Goal: Task Accomplishment & Management: Use online tool/utility

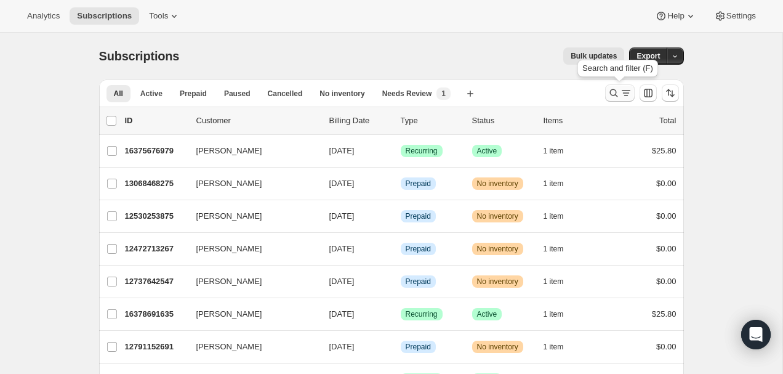
click at [615, 92] on icon "Search and filter results" at bounding box center [613, 93] width 8 height 8
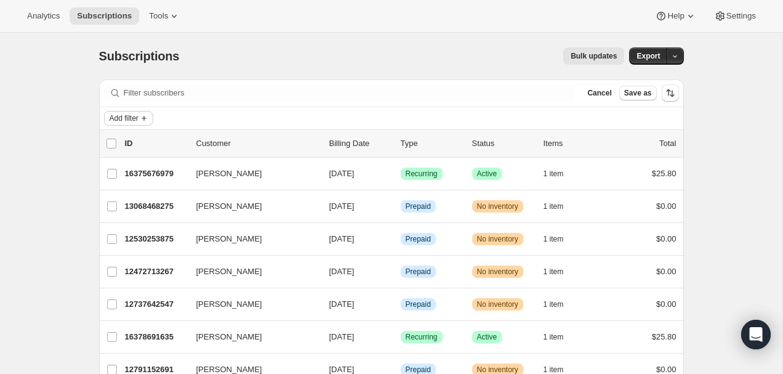
click at [138, 116] on span "Add filter" at bounding box center [124, 118] width 29 height 10
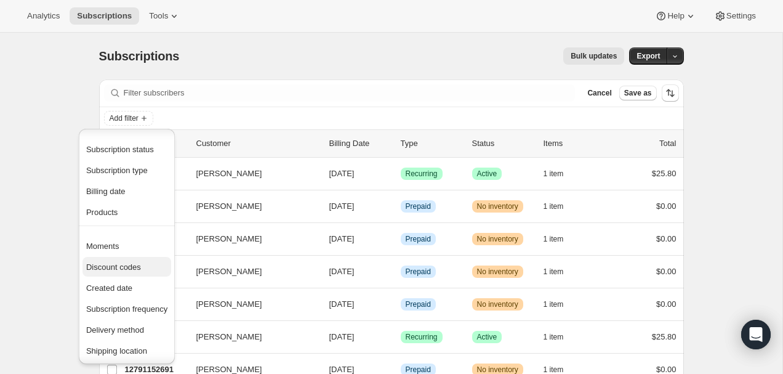
scroll to position [97, 0]
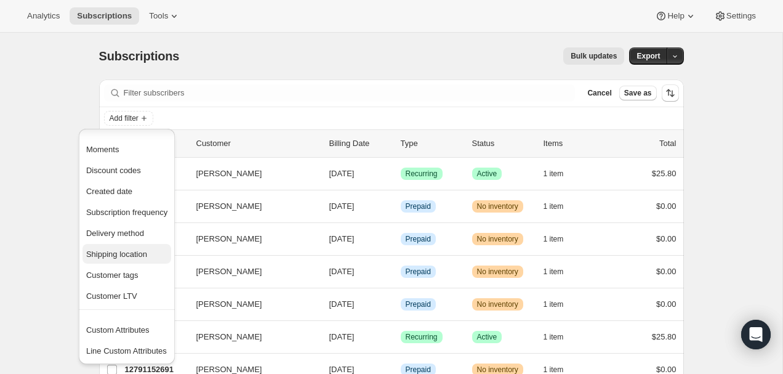
click at [135, 254] on span "Shipping location" at bounding box center [116, 253] width 61 height 9
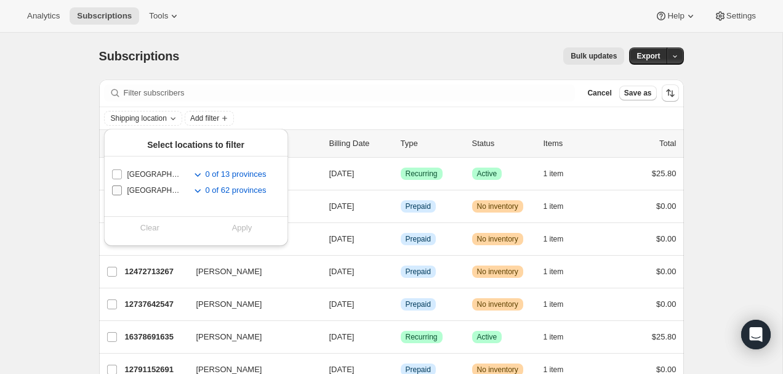
click at [120, 190] on input "United States" at bounding box center [117, 190] width 10 height 10
checkbox input "true"
click at [239, 223] on span "Apply" at bounding box center [242, 228] width 20 height 12
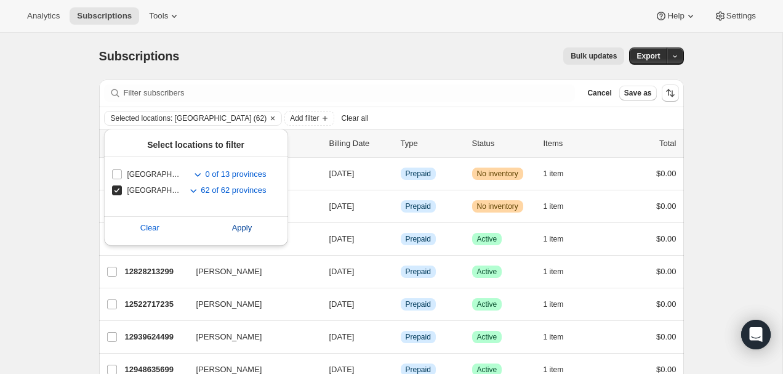
scroll to position [47, 0]
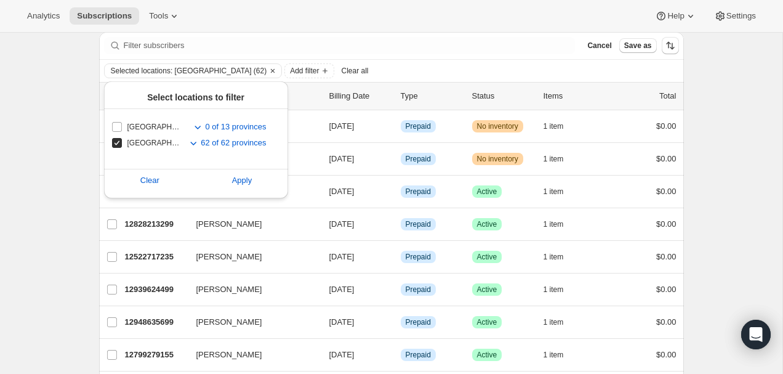
click at [350, 24] on div "Analytics Subscriptions Tools Help Settings" at bounding box center [391, 16] width 783 height 33
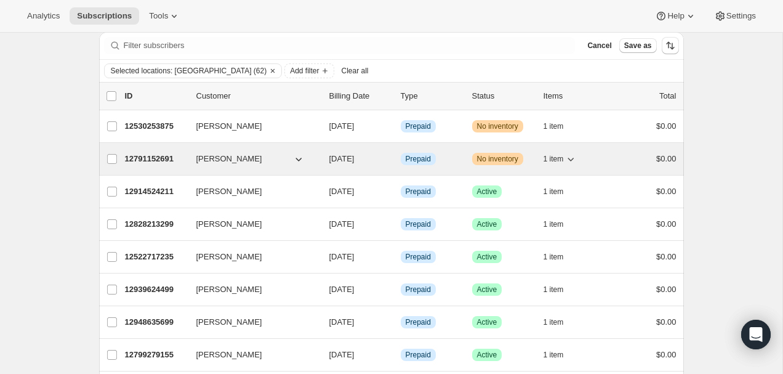
scroll to position [0, 0]
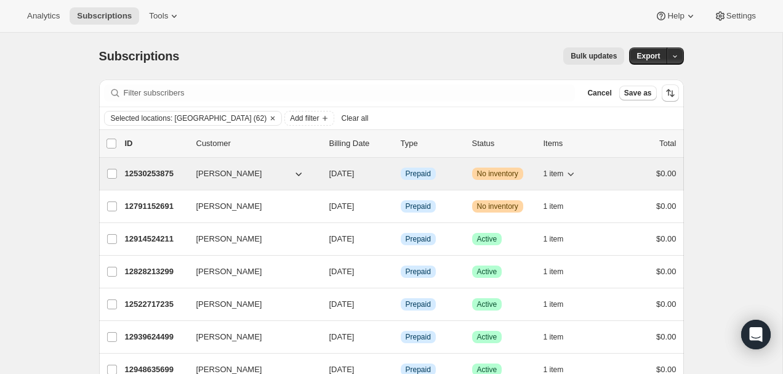
click at [162, 177] on p "12530253875" at bounding box center [156, 173] width 62 height 12
click at [137, 171] on p "12530253875" at bounding box center [156, 173] width 62 height 12
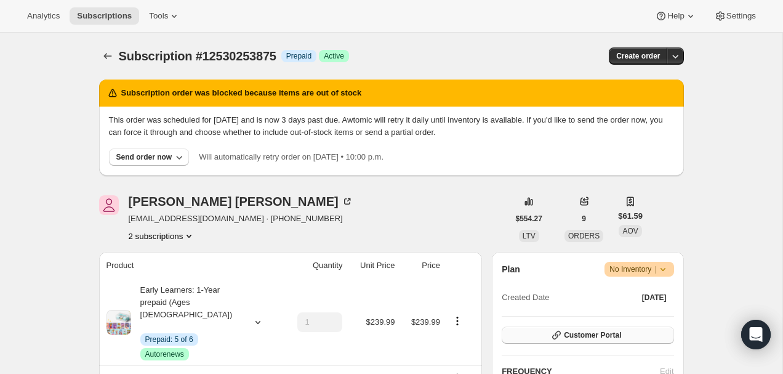
click at [570, 328] on button "Customer Portal" at bounding box center [588, 334] width 172 height 17
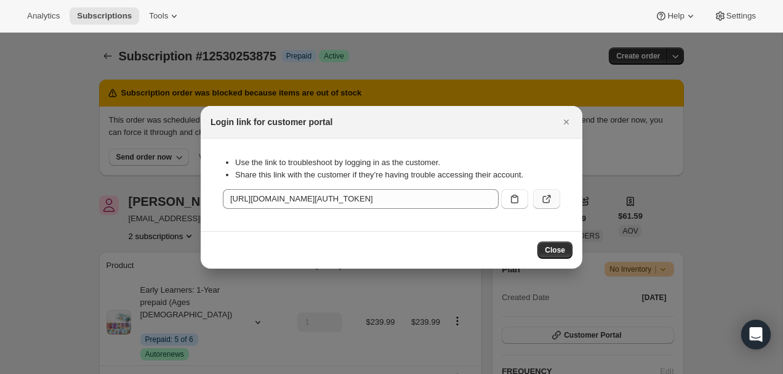
click at [548, 196] on icon ":rcj:" at bounding box center [548, 196] width 5 height 5
click at [563, 122] on icon "Close" at bounding box center [566, 122] width 12 height 12
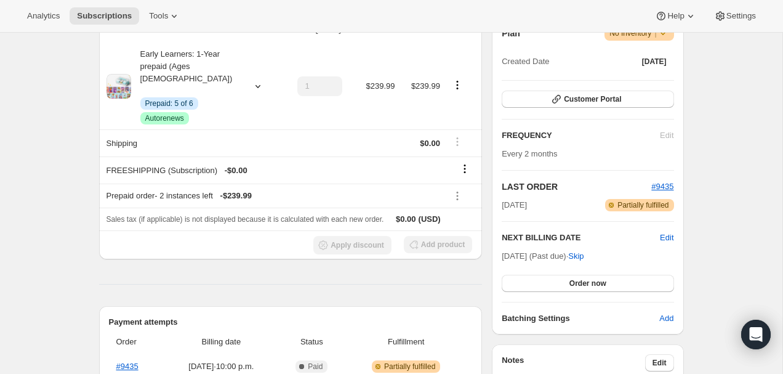
scroll to position [231, 0]
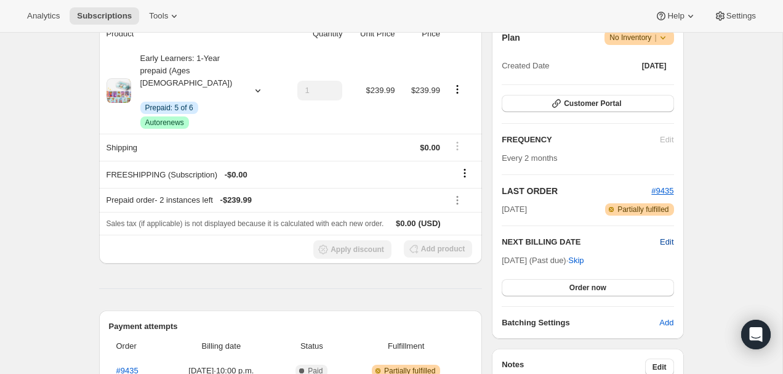
click at [662, 242] on span "Edit" at bounding box center [667, 242] width 14 height 12
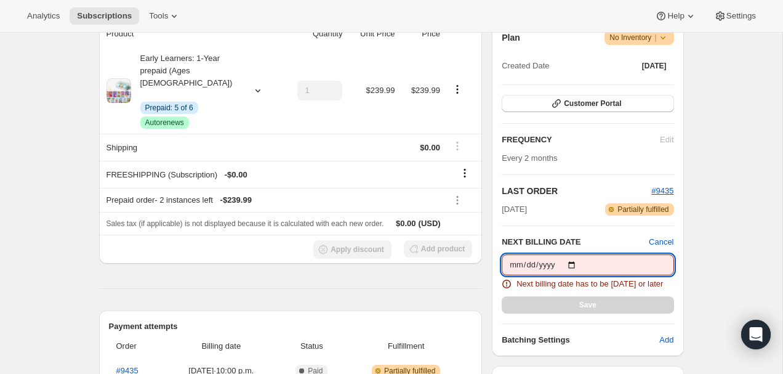
click at [573, 263] on input "2025-08-21" at bounding box center [588, 264] width 172 height 21
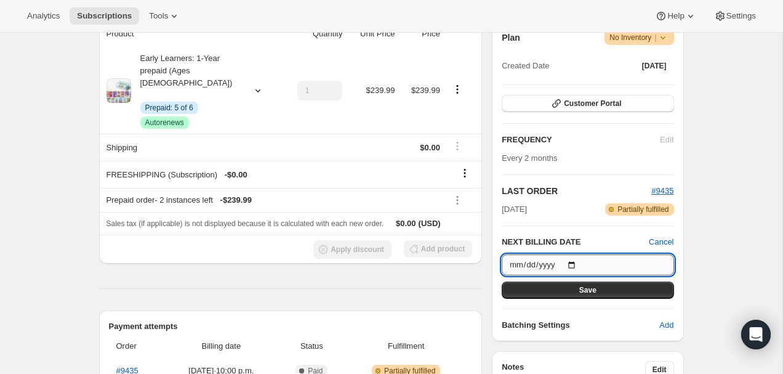
type input "2025-09-30"
click at [585, 295] on button "Save" at bounding box center [588, 289] width 172 height 17
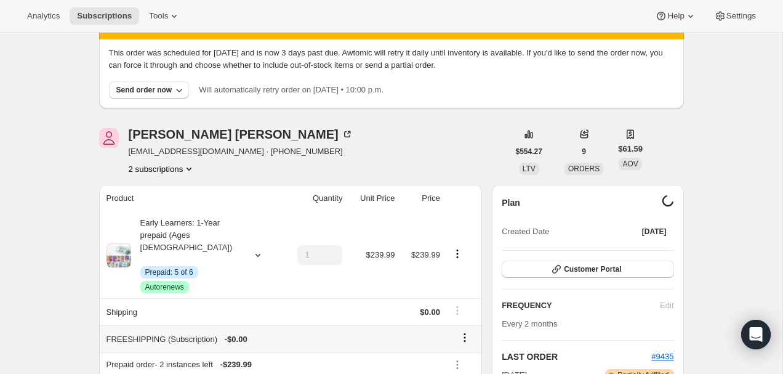
scroll to position [0, 0]
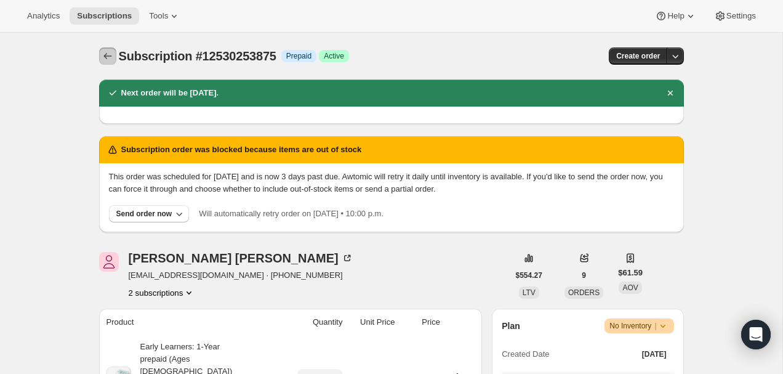
click at [111, 57] on icon "Subscriptions" at bounding box center [108, 56] width 12 height 12
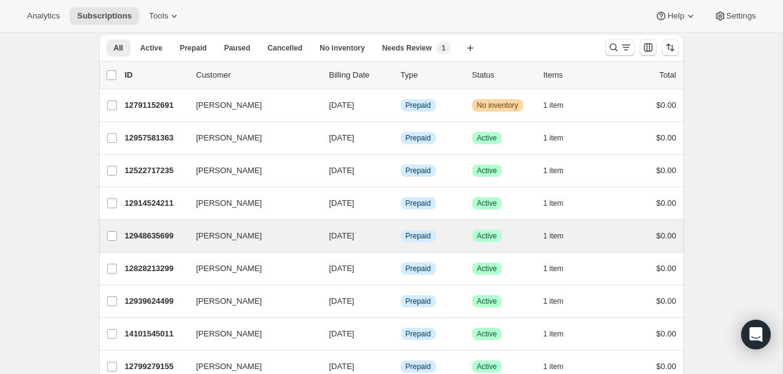
scroll to position [17, 0]
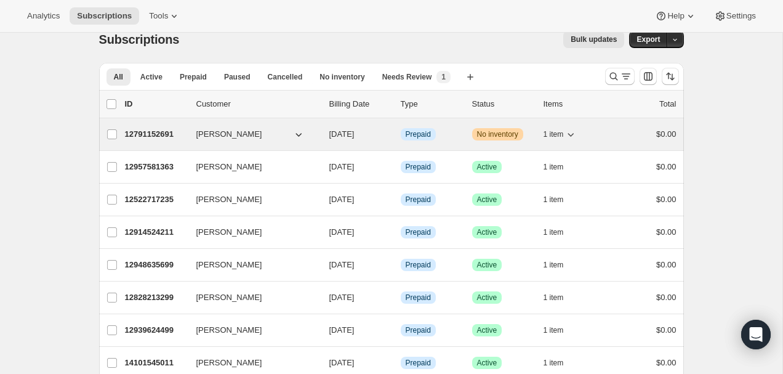
click at [136, 132] on p "12791152691" at bounding box center [156, 134] width 62 height 12
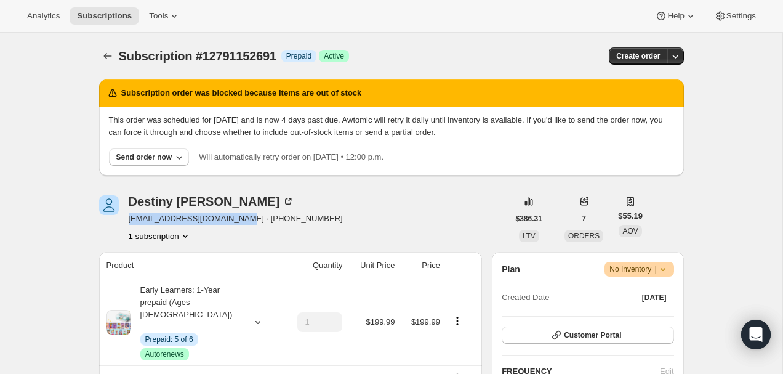
drag, startPoint x: 245, startPoint y: 217, endPoint x: 126, endPoint y: 213, distance: 118.8
click at [126, 213] on div "Destiny Rowland destinys_screamo@yahoo.com · +15302105855 1 subscription" at bounding box center [303, 218] width 409 height 47
copy span "destinys_screamo@yahoo.com"
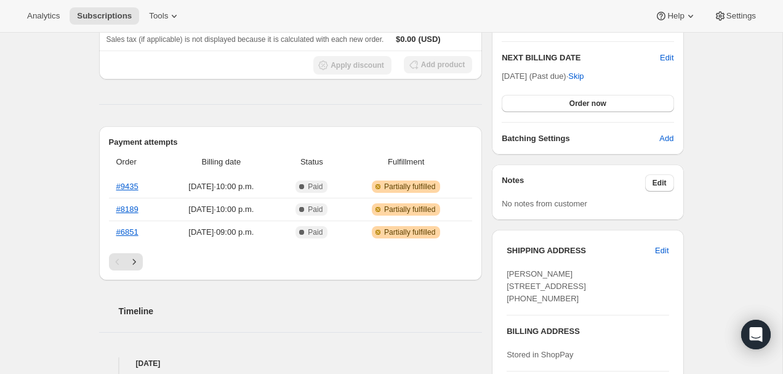
scroll to position [439, 0]
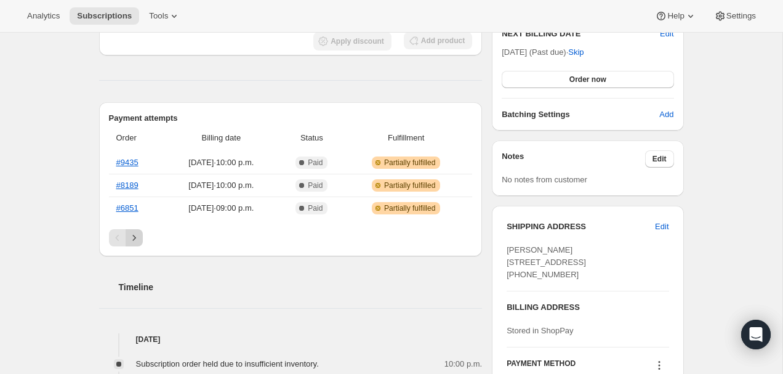
click at [130, 231] on icon "Next" at bounding box center [134, 237] width 12 height 12
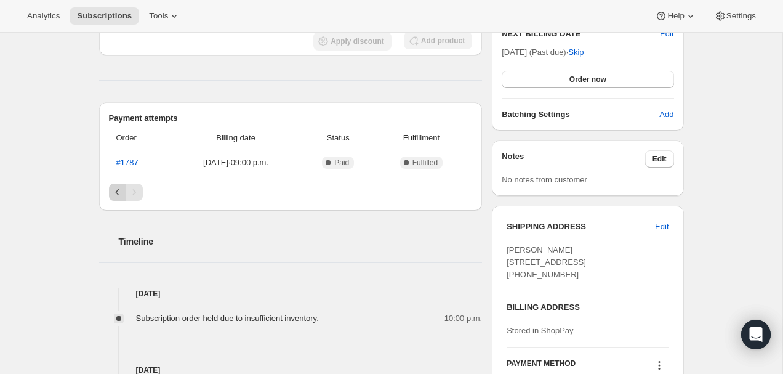
click at [121, 185] on button "Previous" at bounding box center [117, 191] width 17 height 17
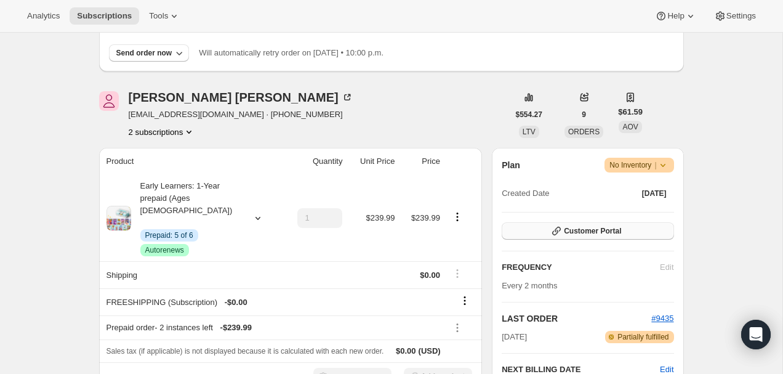
scroll to position [122, 0]
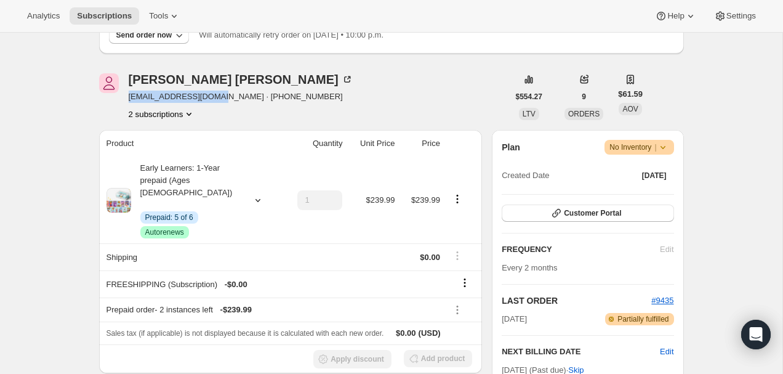
drag, startPoint x: 123, startPoint y: 95, endPoint x: 220, endPoint y: 96, distance: 96.6
click at [220, 96] on div "Judith Moravec judimoravec@gmail.com · +17028454467 2 subscriptions" at bounding box center [303, 96] width 409 height 47
copy span "judimoravec@gmail.com"
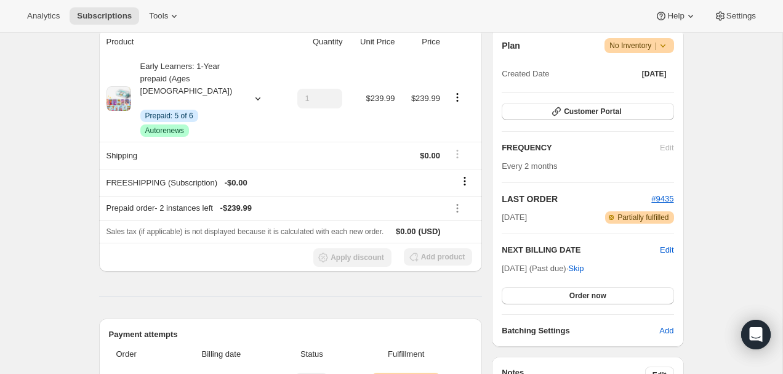
scroll to position [215, 0]
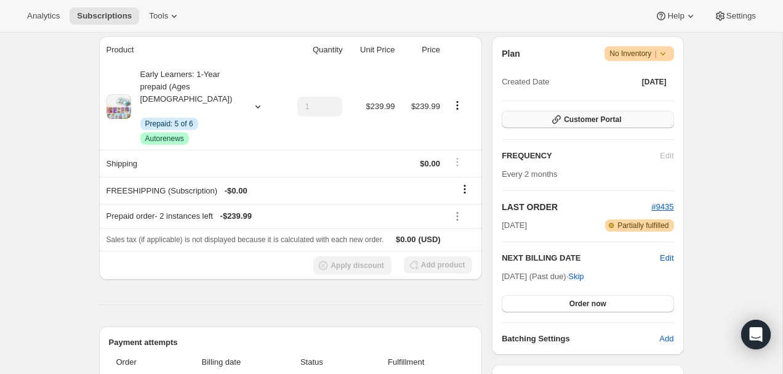
click at [590, 122] on span "Customer Portal" at bounding box center [592, 119] width 57 height 10
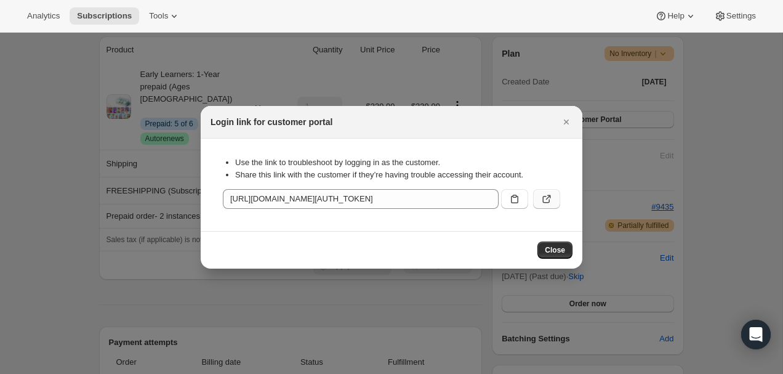
click at [549, 201] on icon ":r1m:" at bounding box center [546, 199] width 12 height 12
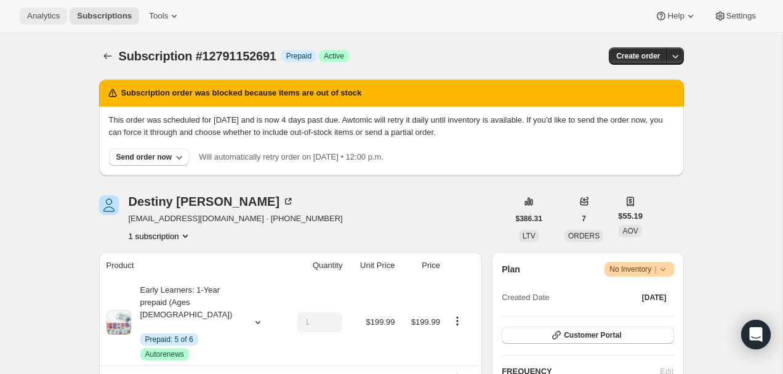
click at [43, 23] on button "Analytics" at bounding box center [43, 15] width 47 height 17
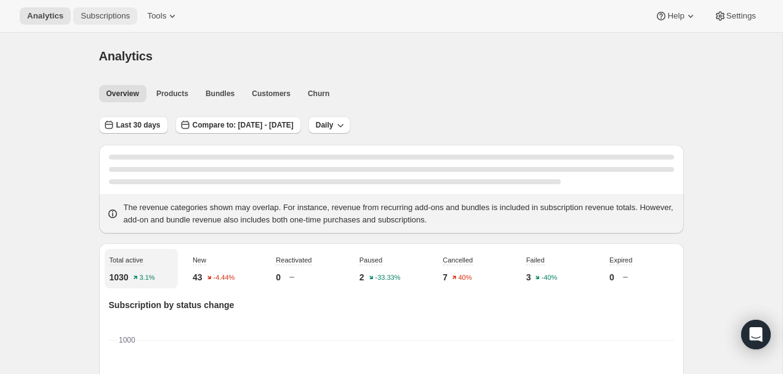
click at [129, 18] on span "Subscriptions" at bounding box center [105, 16] width 49 height 10
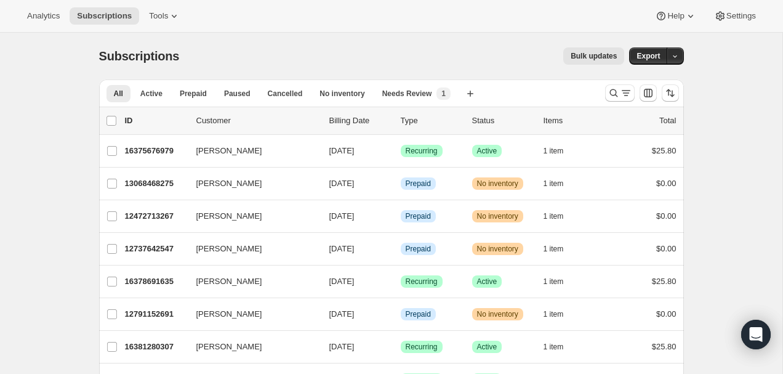
click at [577, 57] on span "Bulk updates" at bounding box center [593, 56] width 46 height 10
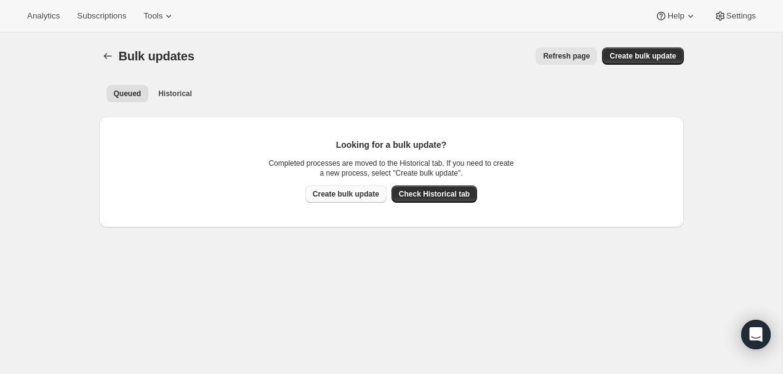
click at [382, 194] on button "Create bulk update" at bounding box center [345, 193] width 81 height 17
select select "17"
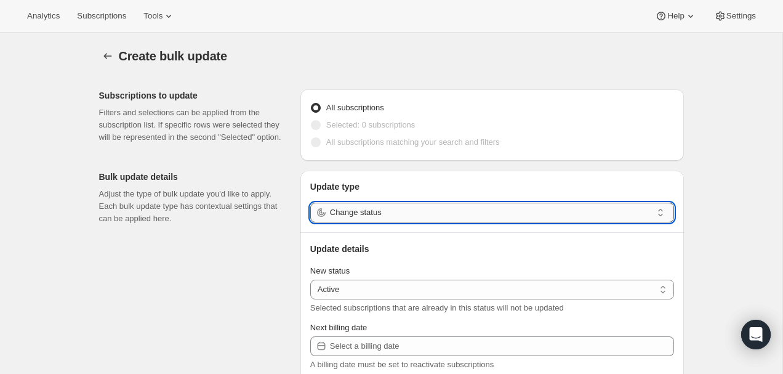
click at [383, 215] on input "Change status" at bounding box center [491, 212] width 322 height 20
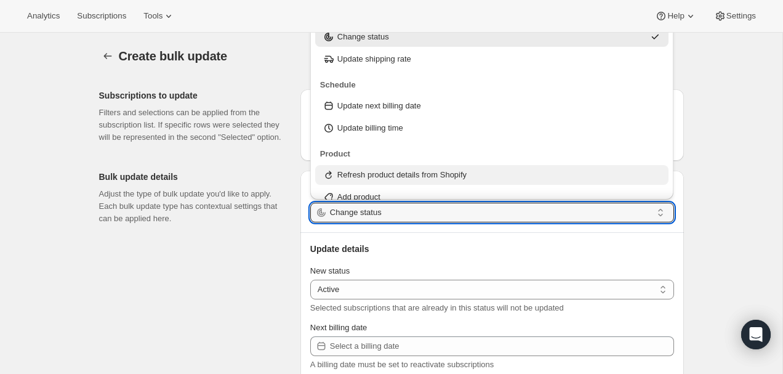
scroll to position [33, 0]
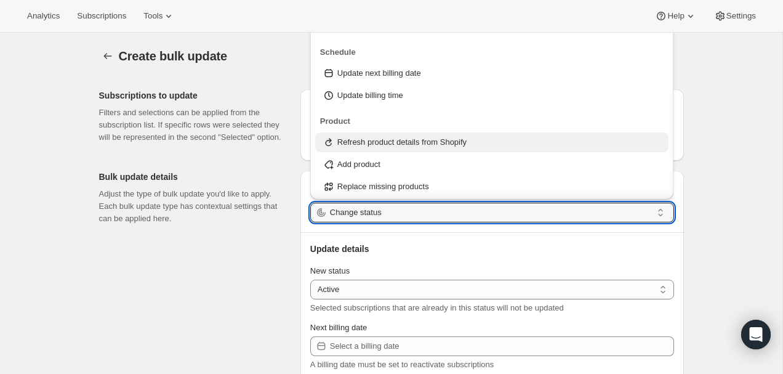
click at [370, 141] on p "Refresh product details from Shopify" at bounding box center [401, 142] width 129 height 12
type input "Refresh product details from Shopify"
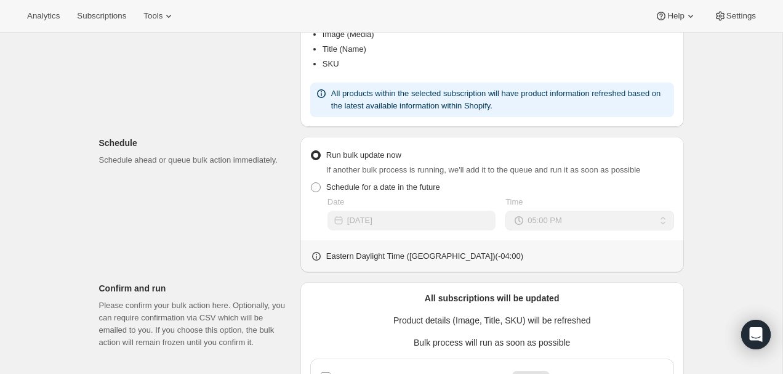
scroll to position [438, 0]
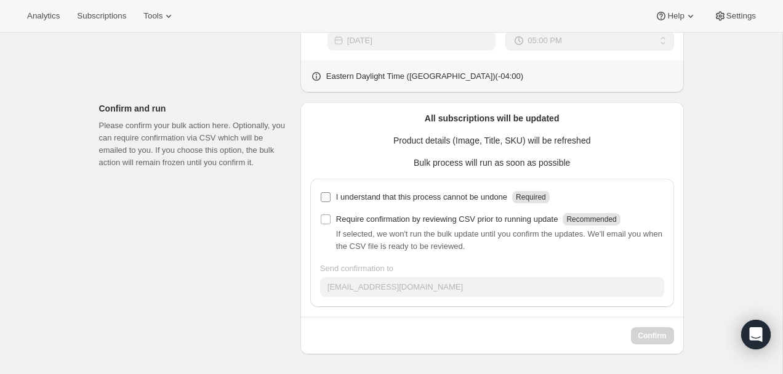
click at [321, 197] on input "I understand that this process cannot be undone Required" at bounding box center [326, 197] width 10 height 10
checkbox input "true"
click at [321, 217] on input "Require confirmation by reviewing CSV prior to running update Recommended" at bounding box center [326, 219] width 10 height 10
checkbox input "true"
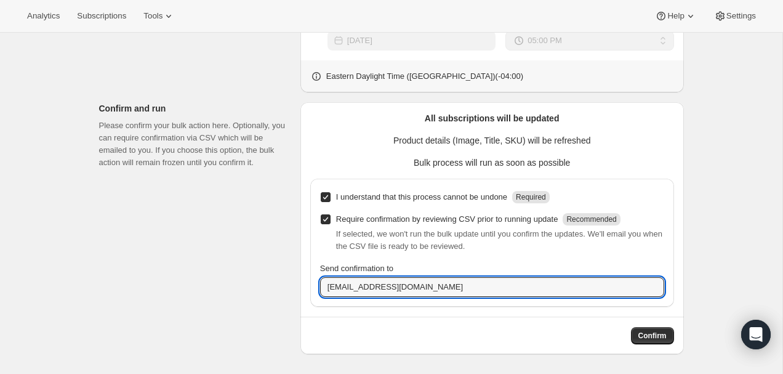
drag, startPoint x: 346, startPoint y: 288, endPoint x: 295, endPoint y: 287, distance: 50.5
type input "rosaleen@tokidos.com"
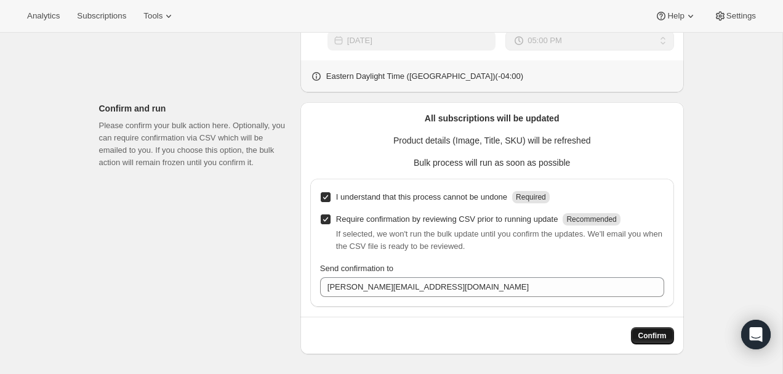
click at [657, 340] on button "Confirm" at bounding box center [652, 335] width 43 height 17
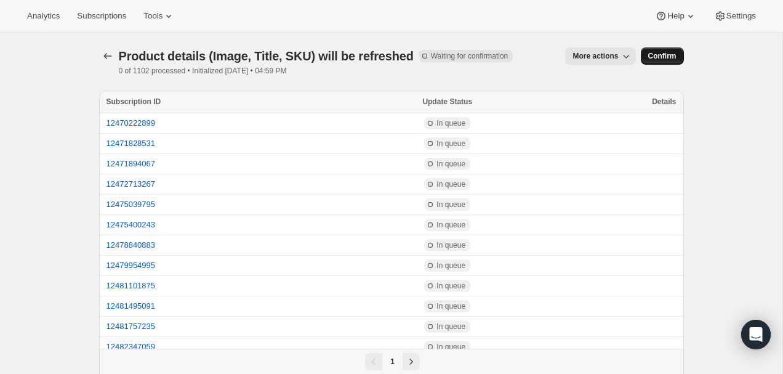
click at [659, 55] on span "Confirm" at bounding box center [662, 56] width 28 height 10
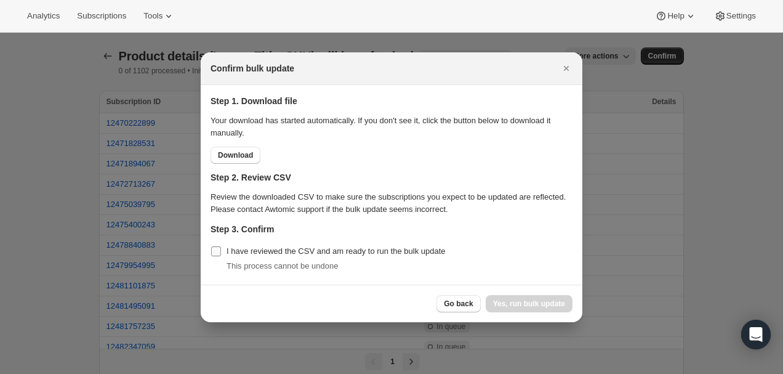
click at [401, 249] on span "I have reviewed the CSV and am ready to run the bulk update" at bounding box center [335, 250] width 219 height 9
click at [221, 249] on input "I have reviewed the CSV and am ready to run the bulk update" at bounding box center [216, 251] width 10 height 10
checkbox input "true"
click at [499, 293] on div "Go back Yes, run bulk update" at bounding box center [392, 303] width 382 height 38
click at [503, 301] on span "Yes, run bulk update" at bounding box center [529, 303] width 72 height 10
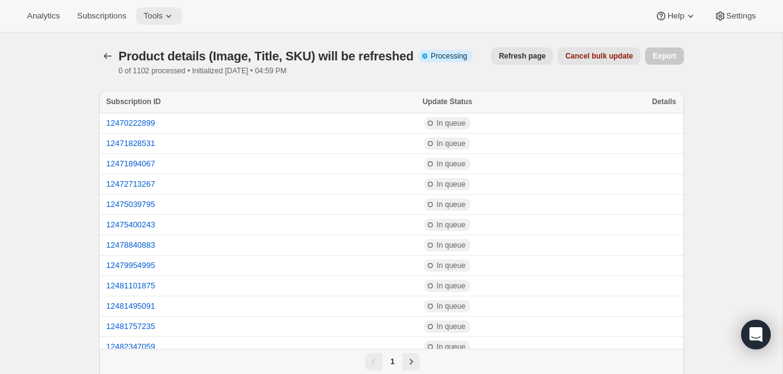
click at [161, 23] on button "Tools" at bounding box center [159, 15] width 46 height 17
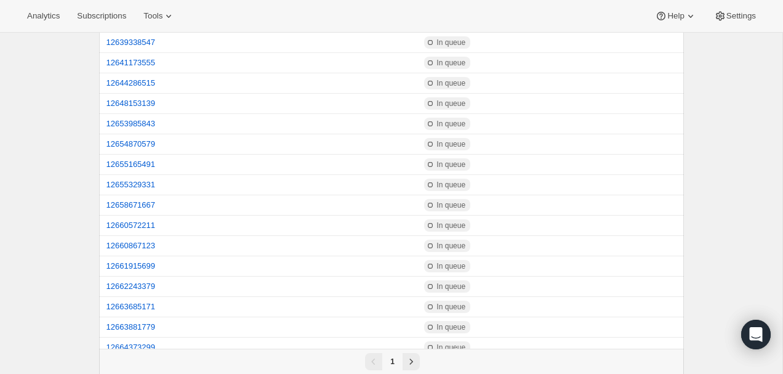
scroll to position [1810, 0]
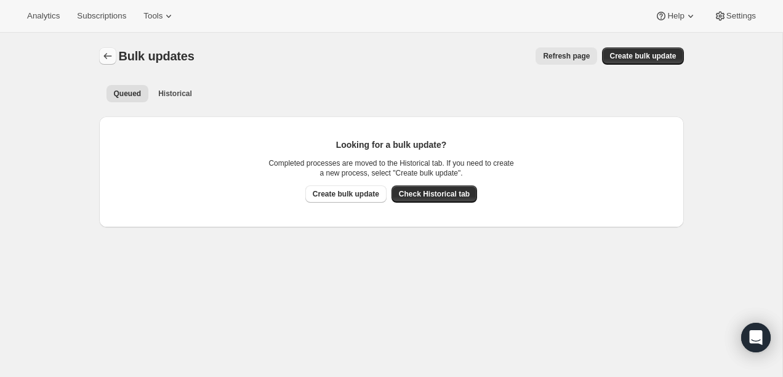
click at [106, 63] on button "Bulk updates" at bounding box center [107, 55] width 17 height 17
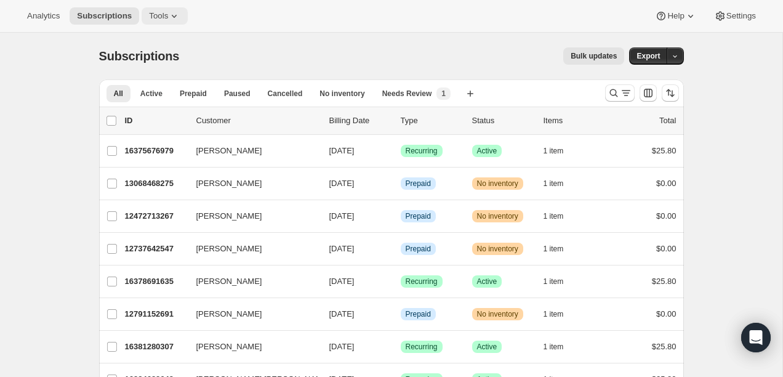
click at [153, 10] on button "Tools" at bounding box center [165, 15] width 46 height 17
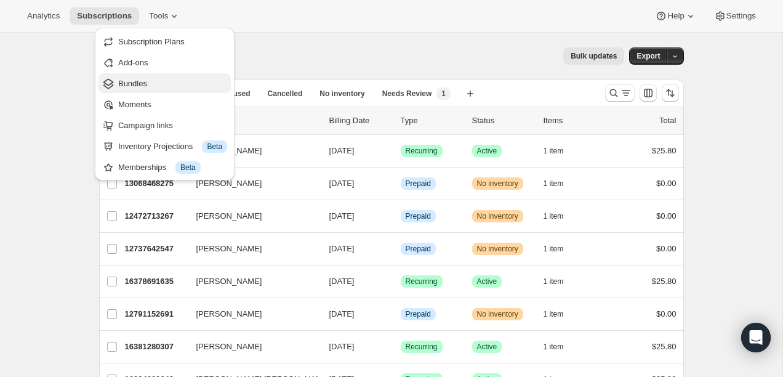
click at [150, 89] on span "Bundles" at bounding box center [172, 84] width 109 height 12
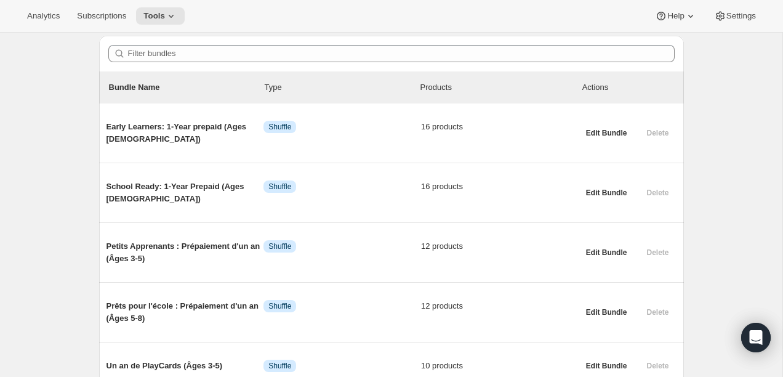
scroll to position [65, 0]
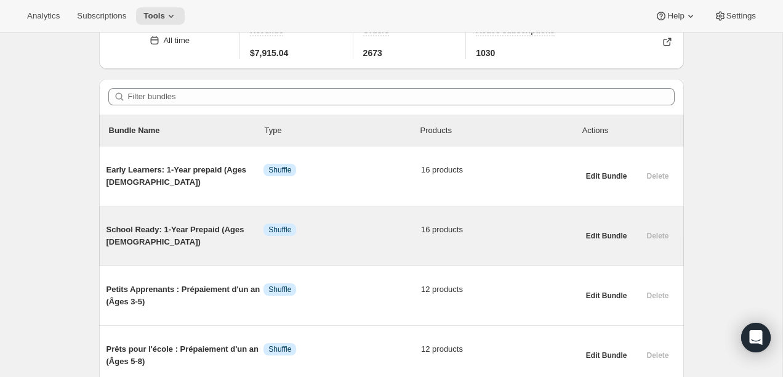
click at [179, 233] on span "School Ready: 1-Year Prepaid (Ages 5-8)" at bounding box center [185, 235] width 158 height 25
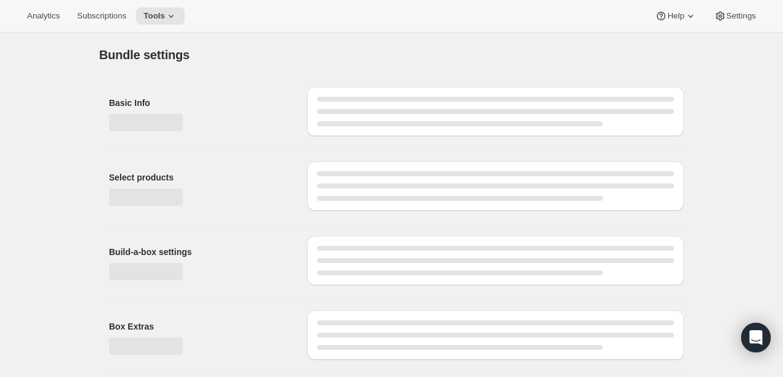
type input "School Ready: 1-Year Prepaid (Ages 5-8)"
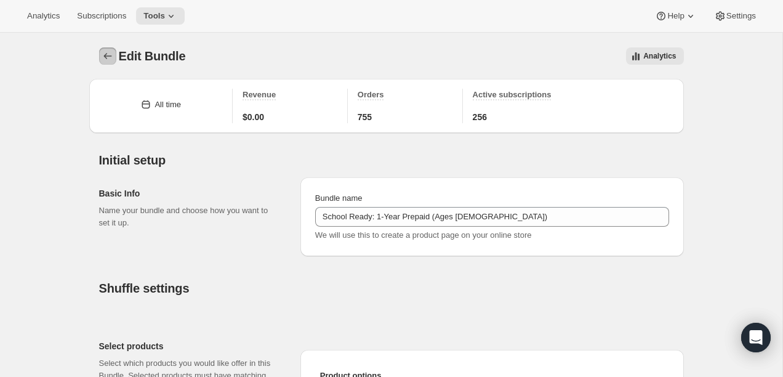
click at [105, 60] on icon "Bundles" at bounding box center [108, 56] width 12 height 12
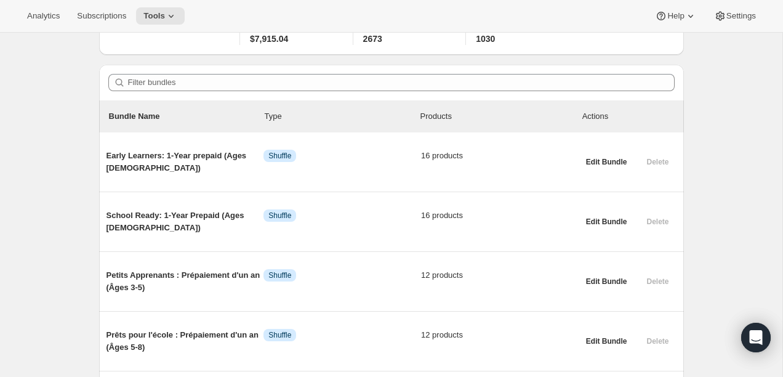
scroll to position [81, 0]
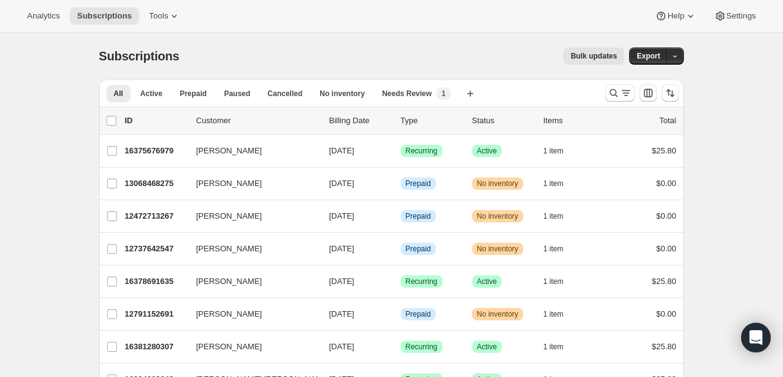
click at [604, 90] on div at bounding box center [642, 93] width 84 height 25
click at [607, 90] on icon "Search and filter results" at bounding box center [613, 93] width 12 height 12
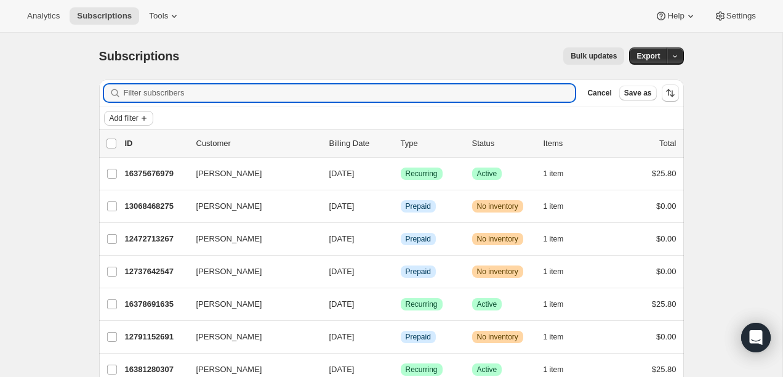
click at [137, 116] on span "Add filter" at bounding box center [124, 118] width 29 height 10
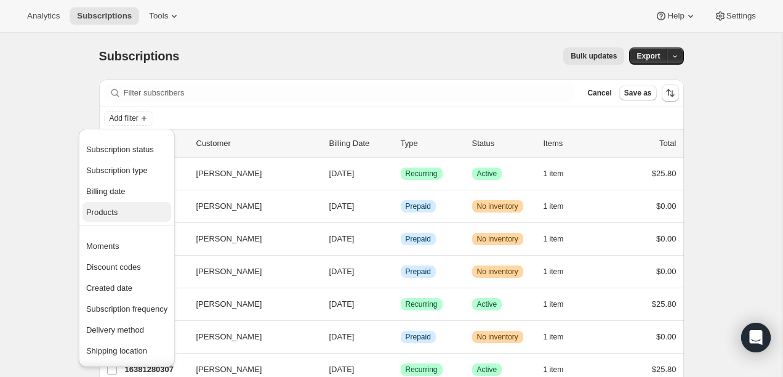
click at [121, 209] on span "Products" at bounding box center [126, 212] width 81 height 12
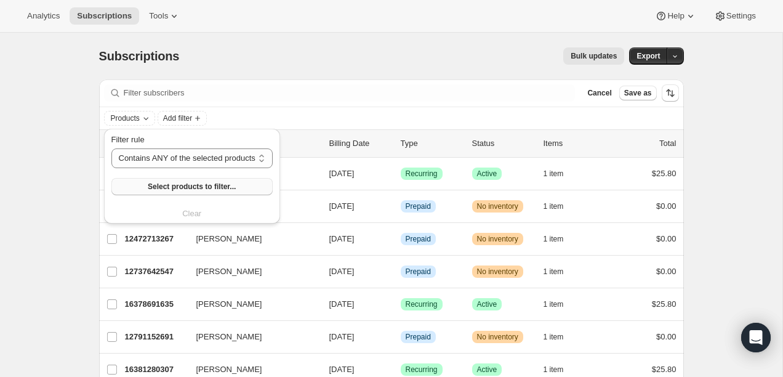
click at [179, 184] on span "Select products to filter..." at bounding box center [192, 187] width 88 height 10
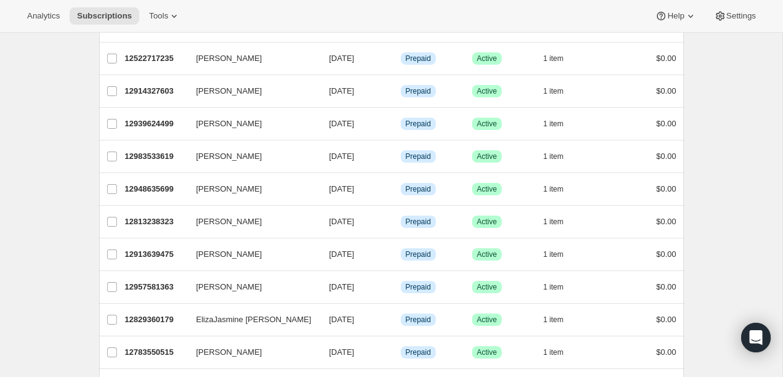
scroll to position [412, 0]
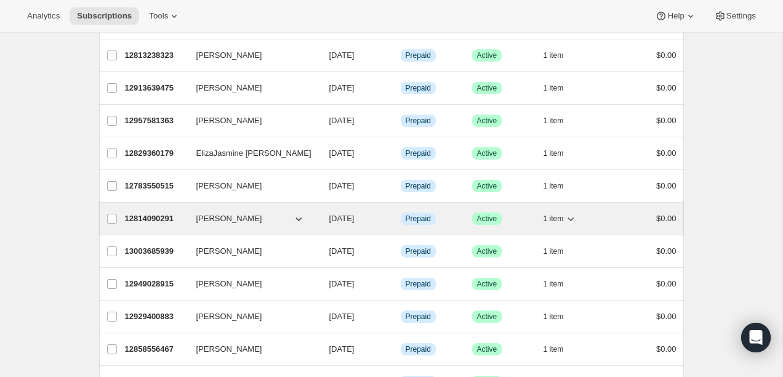
click at [148, 214] on p "12814090291" at bounding box center [156, 218] width 62 height 12
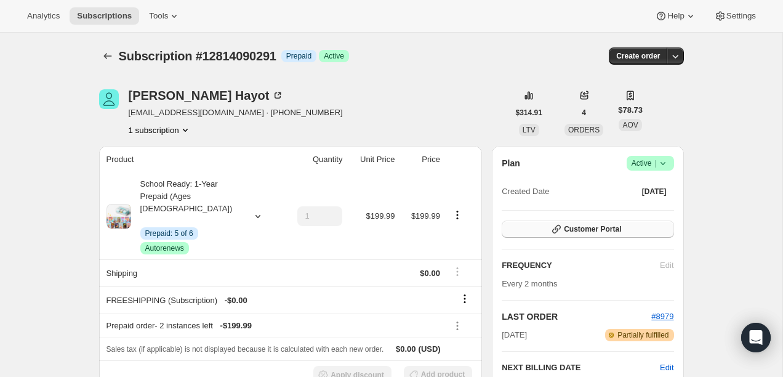
click at [558, 225] on icon "button" at bounding box center [556, 229] width 12 height 12
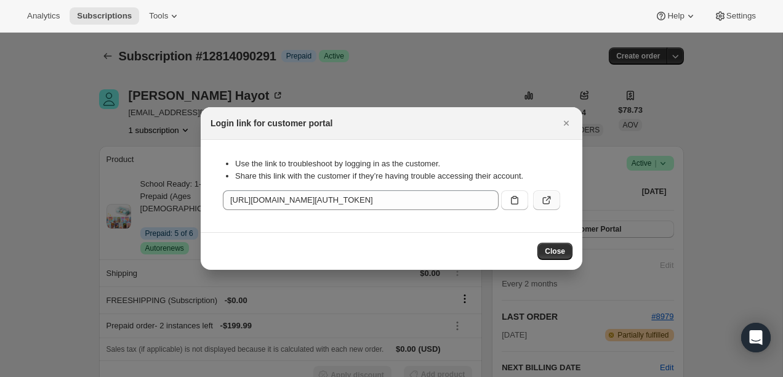
click at [546, 196] on icon ":rqb:" at bounding box center [546, 200] width 12 height 12
click at [560, 116] on icon "Close" at bounding box center [566, 122] width 12 height 12
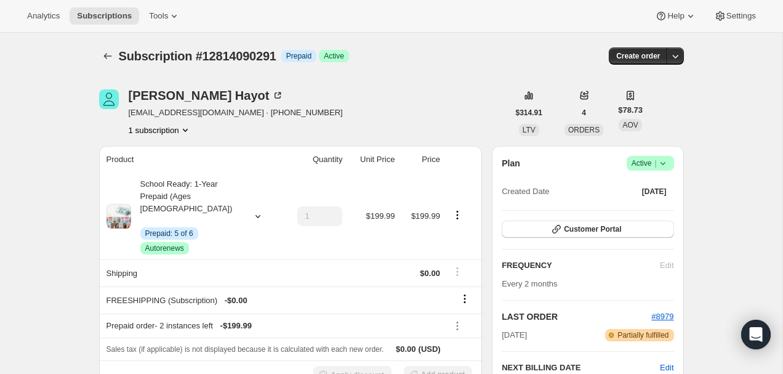
click at [107, 54] on icon "Subscriptions" at bounding box center [108, 56] width 12 height 12
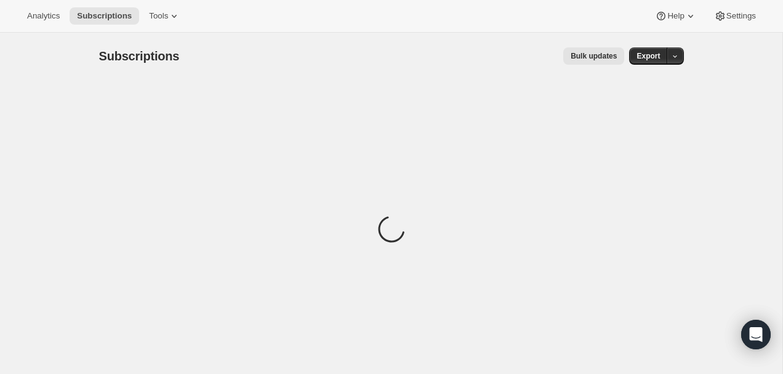
click at [601, 55] on span "Bulk updates" at bounding box center [593, 56] width 46 height 10
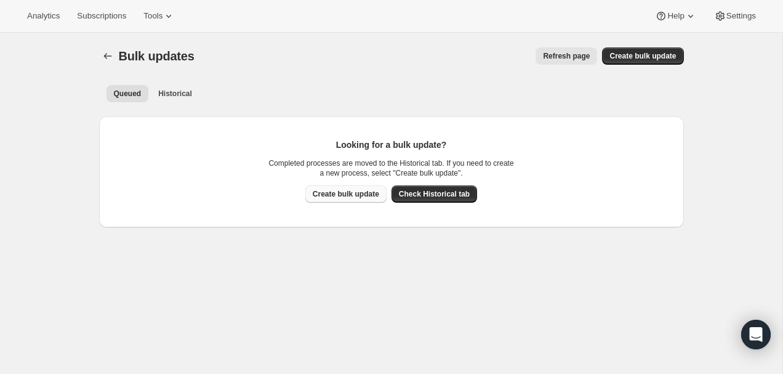
drag, startPoint x: 433, startPoint y: 190, endPoint x: 329, endPoint y: 201, distance: 105.1
click at [329, 201] on div "Create bulk update Check Historical tab" at bounding box center [391, 193] width 172 height 17
click at [340, 192] on span "Create bulk update" at bounding box center [346, 194] width 66 height 10
select select "18"
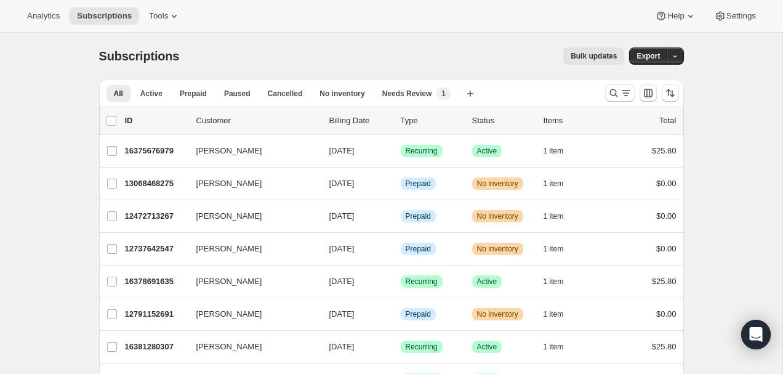
click at [609, 60] on span "Bulk updates" at bounding box center [593, 56] width 46 height 10
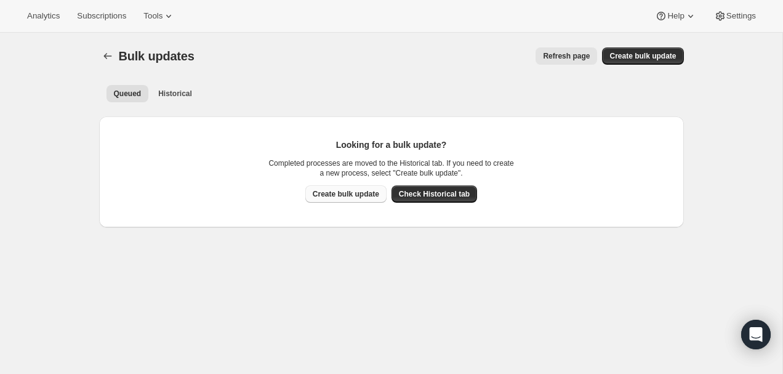
click at [361, 197] on span "Create bulk update" at bounding box center [346, 194] width 66 height 10
select select "18"
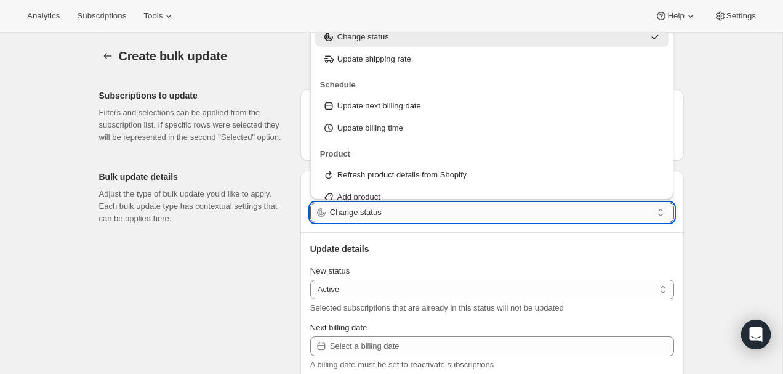
click at [361, 213] on input "Change status" at bounding box center [491, 212] width 322 height 20
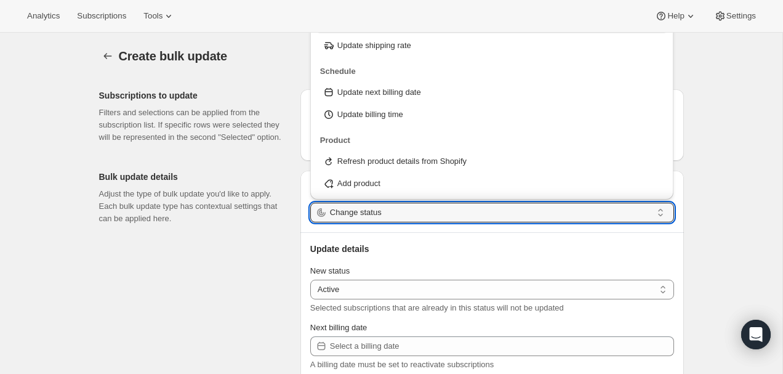
click at [382, 160] on p "Refresh product details from Shopify" at bounding box center [401, 161] width 129 height 12
type input "Refresh product details from Shopify"
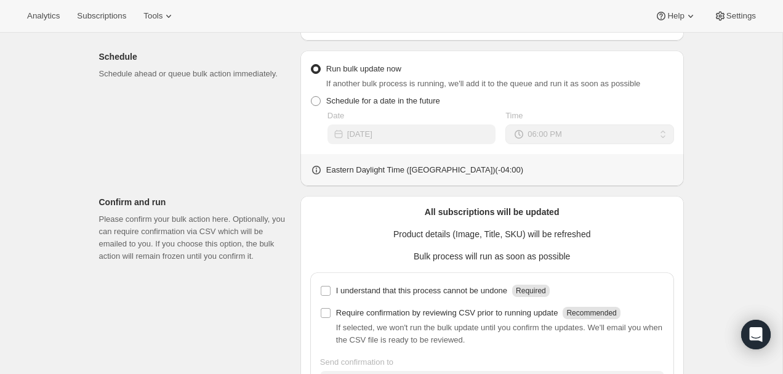
scroll to position [438, 0]
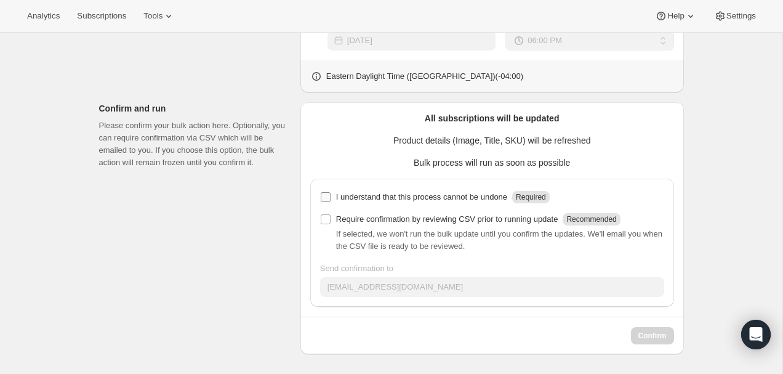
click at [329, 199] on input "I understand that this process cannot be undone Required" at bounding box center [326, 197] width 10 height 10
checkbox input "true"
click at [328, 220] on input "Require confirmation by reviewing CSV prior to running update Recommended" at bounding box center [326, 219] width 10 height 10
checkbox input "true"
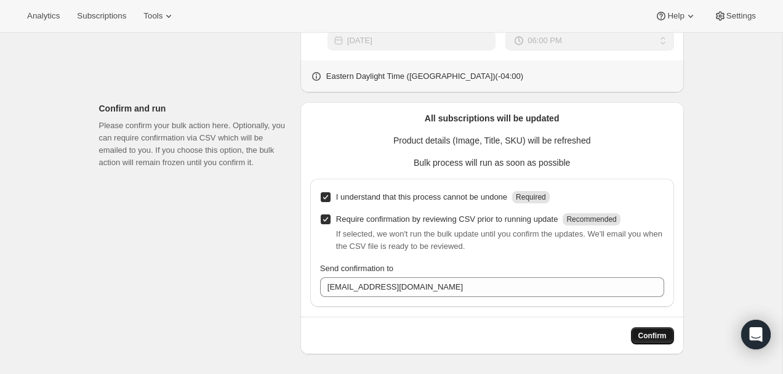
click at [659, 334] on span "Confirm" at bounding box center [652, 335] width 28 height 10
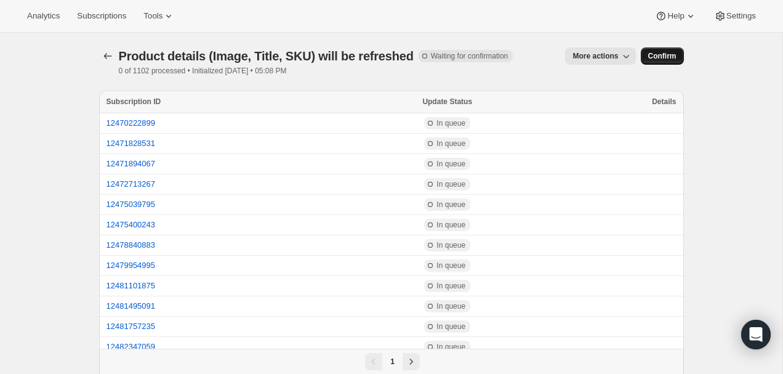
click at [675, 51] on button "Confirm" at bounding box center [662, 55] width 43 height 17
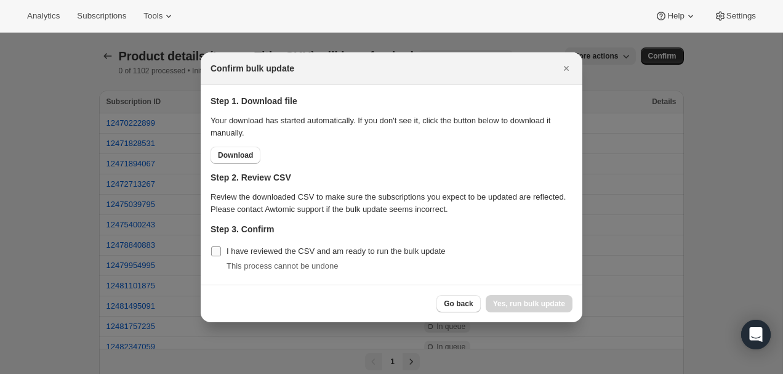
click at [239, 249] on span "I have reviewed the CSV and am ready to run the bulk update" at bounding box center [335, 250] width 219 height 9
click at [221, 249] on input "I have reviewed the CSV and am ready to run the bulk update" at bounding box center [216, 251] width 10 height 10
checkbox input "true"
click at [542, 298] on button "Yes, run bulk update" at bounding box center [529, 303] width 87 height 17
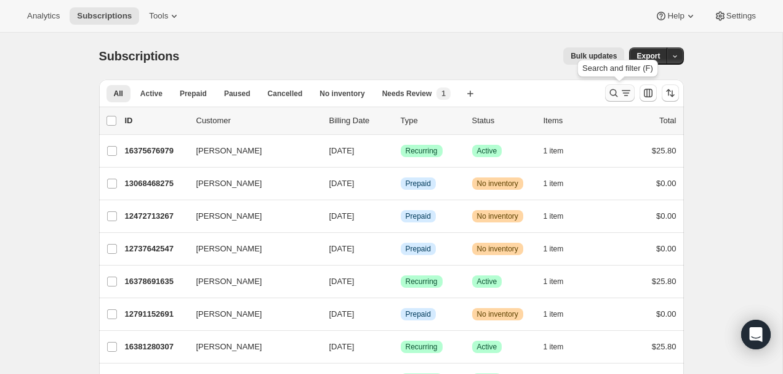
click at [621, 92] on icon "Search and filter results" at bounding box center [626, 93] width 12 height 12
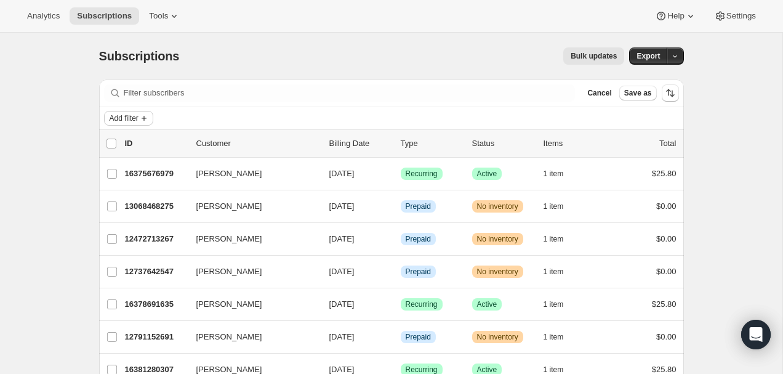
click at [137, 118] on span "Add filter" at bounding box center [124, 118] width 29 height 10
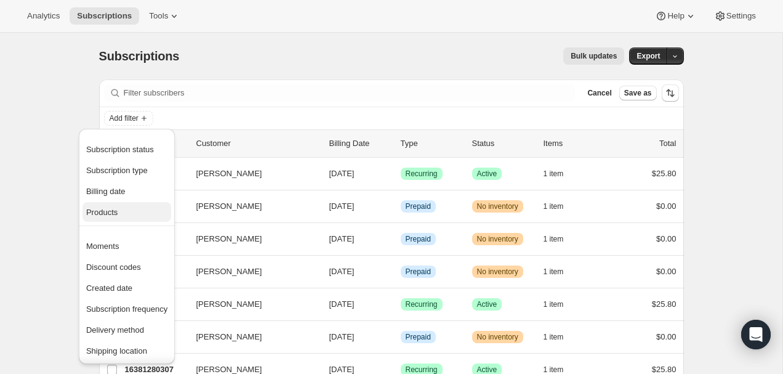
click at [119, 218] on span "Products" at bounding box center [126, 212] width 81 height 12
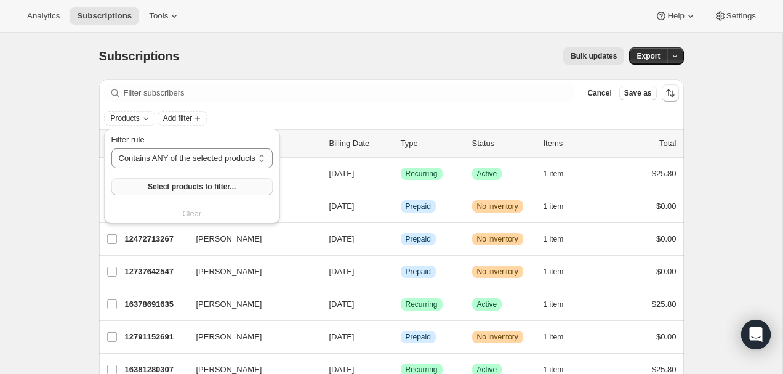
click at [159, 181] on button "Select products to filter..." at bounding box center [191, 186] width 161 height 17
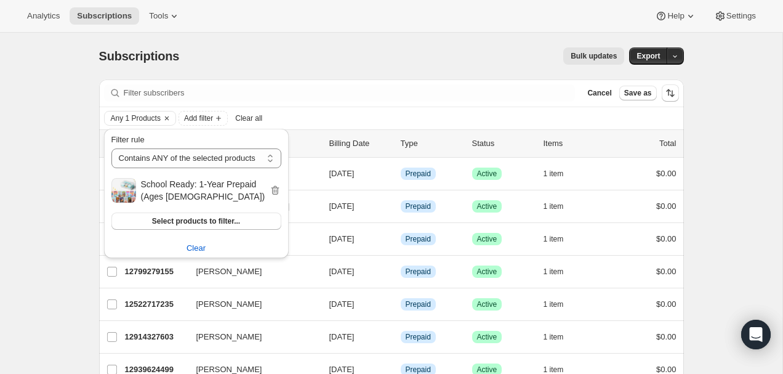
click at [393, 47] on div "Bulk updates" at bounding box center [409, 55] width 430 height 17
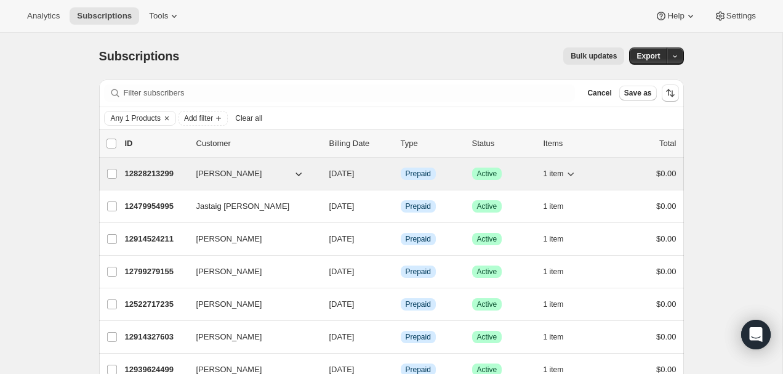
click at [165, 171] on p "12828213299" at bounding box center [156, 173] width 62 height 12
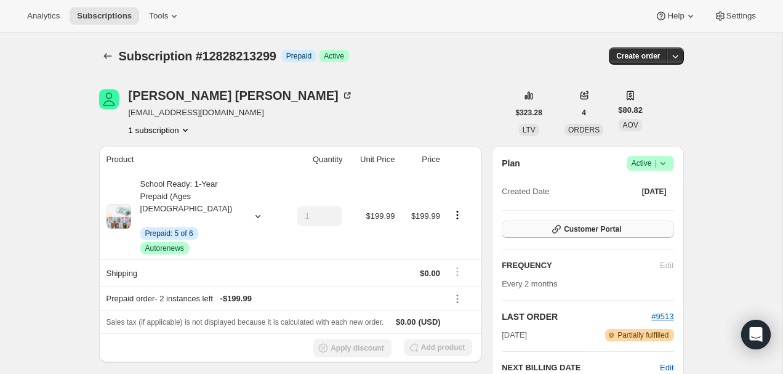
click at [593, 233] on span "Customer Portal" at bounding box center [592, 229] width 57 height 10
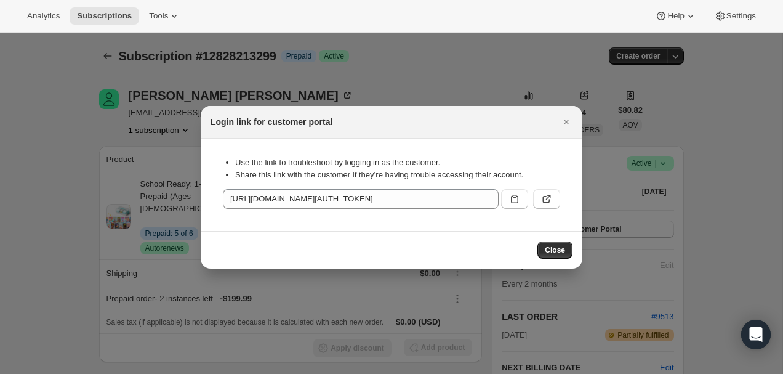
click at [559, 207] on div ":rcm:" at bounding box center [546, 199] width 27 height 20
click at [547, 198] on icon ":rcm:" at bounding box center [548, 196] width 5 height 5
click at [558, 126] on button "Close" at bounding box center [566, 121] width 17 height 17
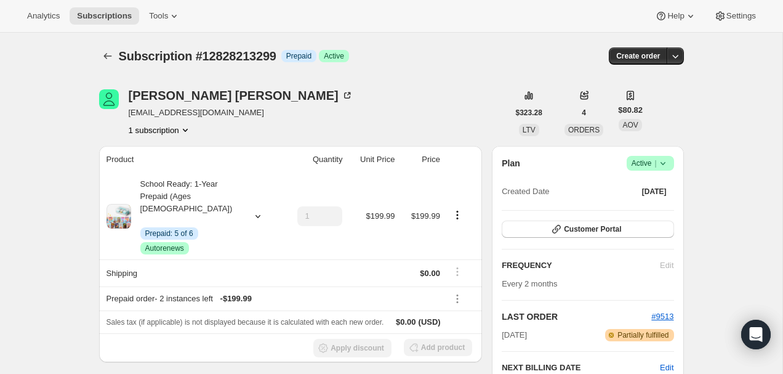
click at [449, 26] on div "Analytics Subscriptions Tools Help Settings" at bounding box center [391, 16] width 783 height 33
click at [404, 57] on div "Subscription #12828213299 Info Prepaid Success Active" at bounding box center [295, 55] width 353 height 17
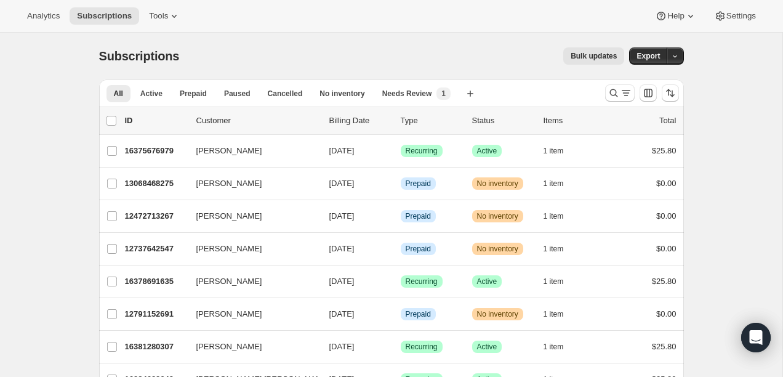
click at [609, 50] on button "Bulk updates" at bounding box center [593, 55] width 61 height 17
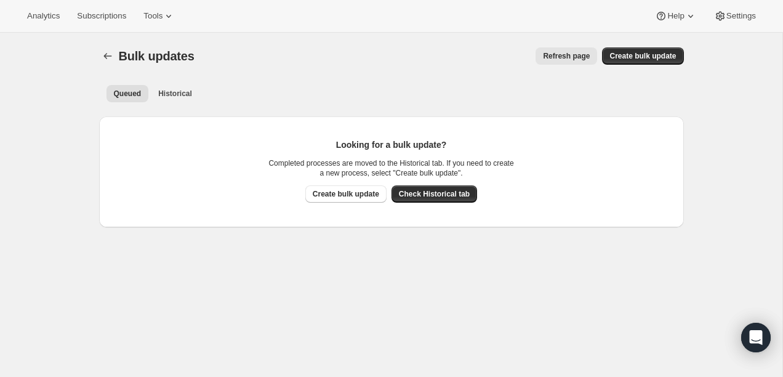
drag, startPoint x: 458, startPoint y: 194, endPoint x: 344, endPoint y: 69, distance: 169.0
click at [343, 71] on div "Bulk updates. This page is ready Bulk updates Refresh page More actions Refresh…" at bounding box center [391, 137] width 614 height 209
click at [351, 191] on span "Create bulk update" at bounding box center [346, 194] width 66 height 10
select select "18"
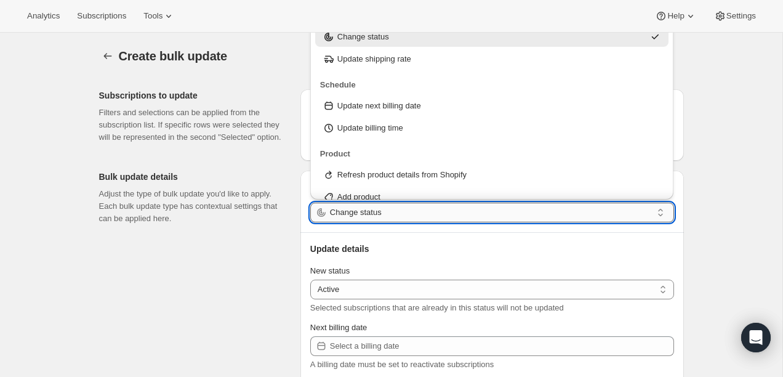
click at [355, 205] on input "Change status" at bounding box center [491, 212] width 322 height 20
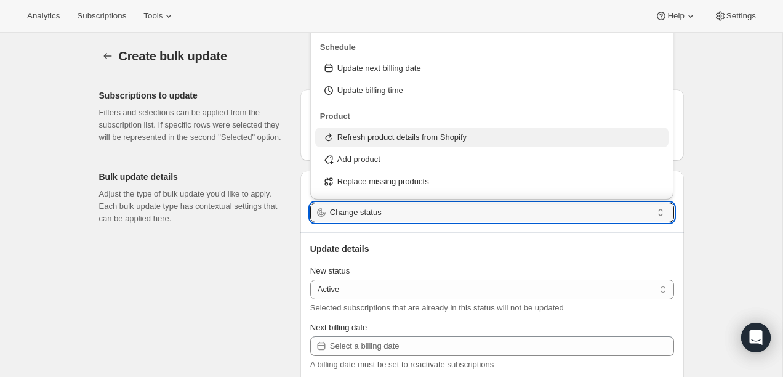
scroll to position [43, 0]
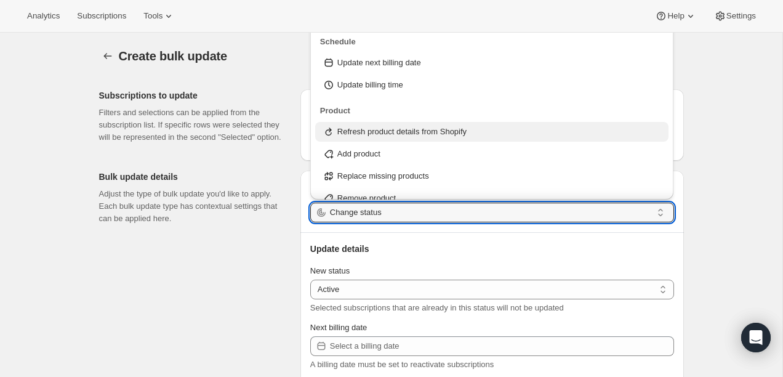
click at [396, 127] on p "Refresh product details from Shopify" at bounding box center [401, 132] width 129 height 12
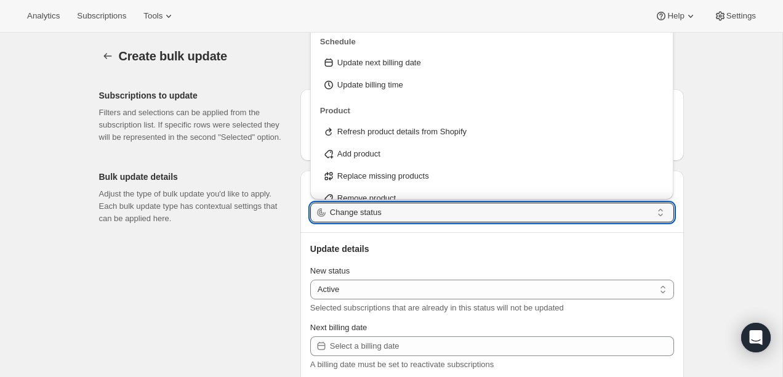
type input "Refresh product details from Shopify"
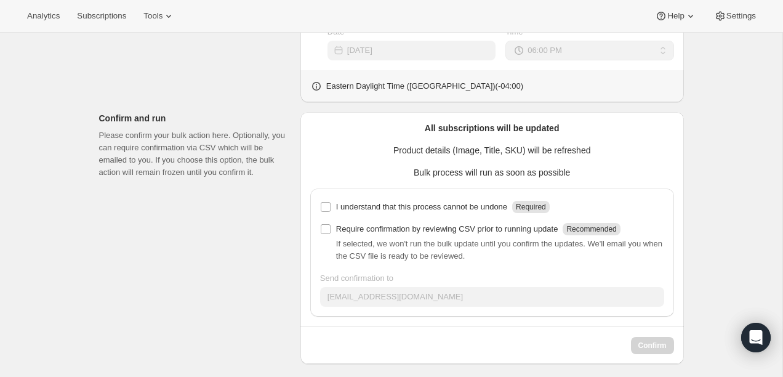
scroll to position [428, 0]
click at [332, 208] on label "I understand that this process cannot be undone Required" at bounding box center [435, 207] width 230 height 17
click at [330, 208] on input "I understand that this process cannot be undone Required" at bounding box center [326, 207] width 10 height 10
checkbox input "true"
click at [332, 221] on label "Require confirmation by reviewing CSV prior to running update Recommended" at bounding box center [470, 229] width 300 height 17
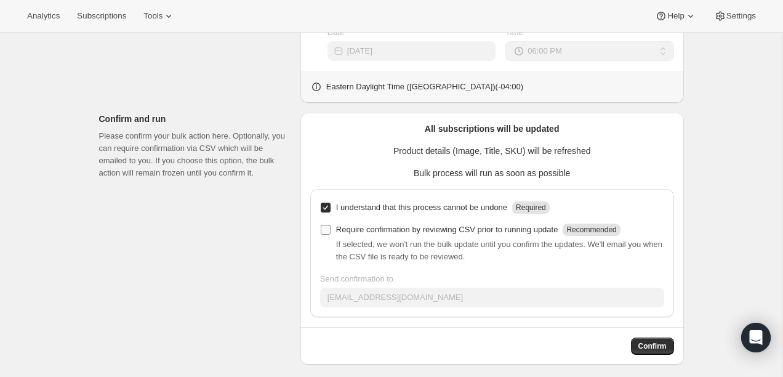
click at [330, 225] on input "Require confirmation by reviewing CSV prior to running update Recommended" at bounding box center [326, 230] width 10 height 10
checkbox input "true"
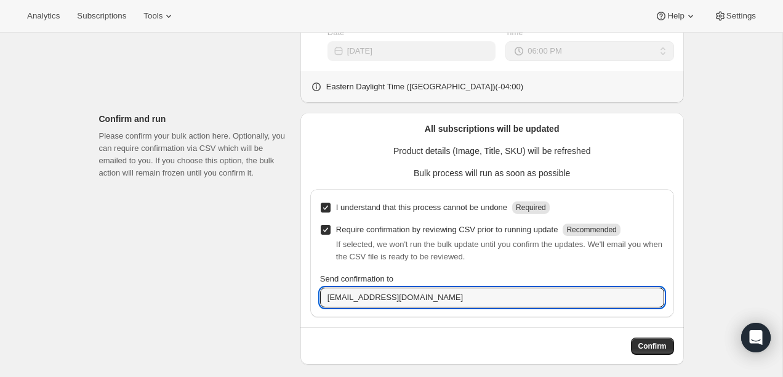
drag, startPoint x: 345, startPoint y: 298, endPoint x: 316, endPoint y: 298, distance: 28.9
click at [316, 298] on div "I understand that this process cannot be undone Required Require confirmation b…" at bounding box center [492, 253] width 364 height 128
type input "rosaleen@tokidos.com"
click at [649, 346] on span "Confirm" at bounding box center [652, 346] width 28 height 10
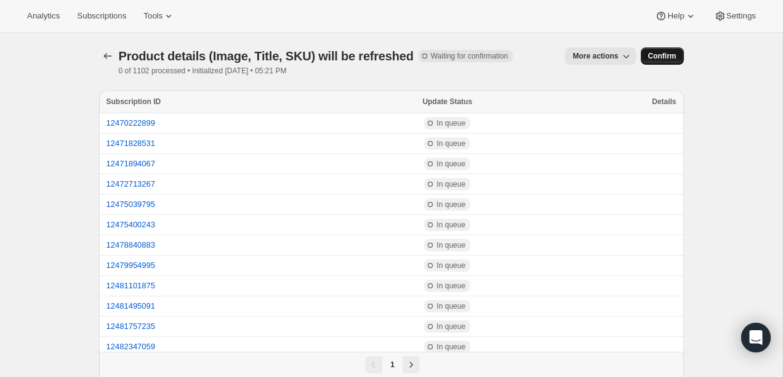
click at [658, 55] on span "Confirm" at bounding box center [662, 56] width 28 height 10
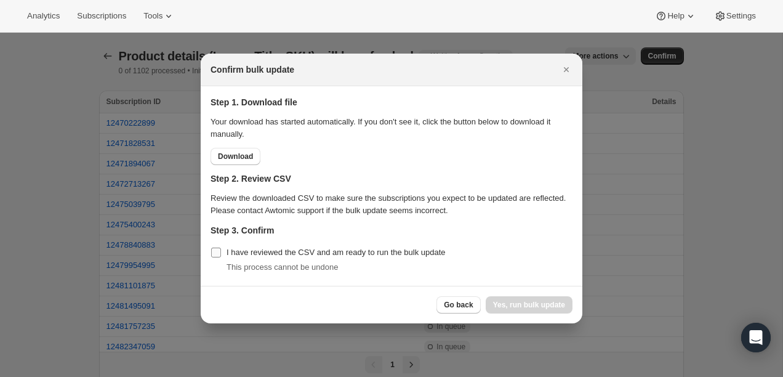
click at [231, 256] on span "I have reviewed the CSV and am ready to run the bulk update" at bounding box center [335, 251] width 219 height 9
click at [221, 256] on input "I have reviewed the CSV and am ready to run the bulk update" at bounding box center [216, 252] width 10 height 10
checkbox input "true"
click at [547, 304] on span "Yes, run bulk update" at bounding box center [529, 305] width 72 height 10
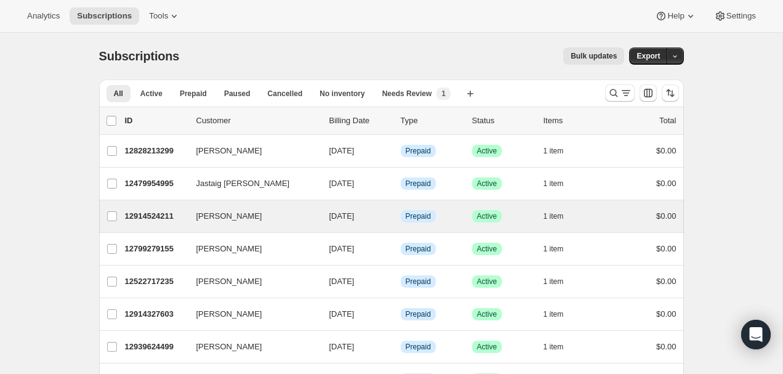
click at [138, 230] on div "Thida Nunthirapakorn 12914524211 Thida Nunthirapakorn 09/17/2025 Info Prepaid S…" at bounding box center [391, 216] width 585 height 32
click at [153, 210] on p "12914524211" at bounding box center [156, 216] width 62 height 12
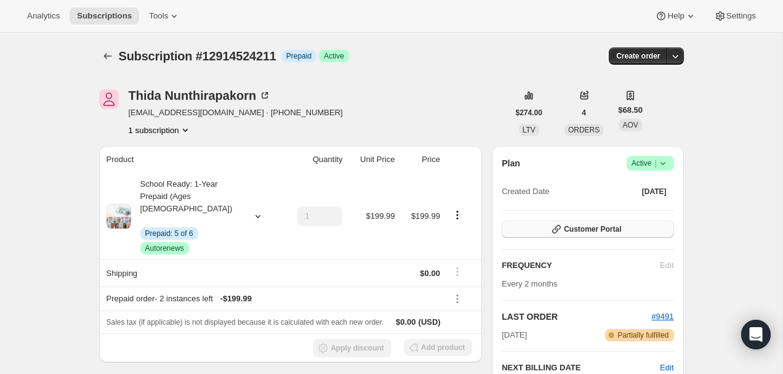
click at [594, 226] on span "Customer Portal" at bounding box center [592, 229] width 57 height 10
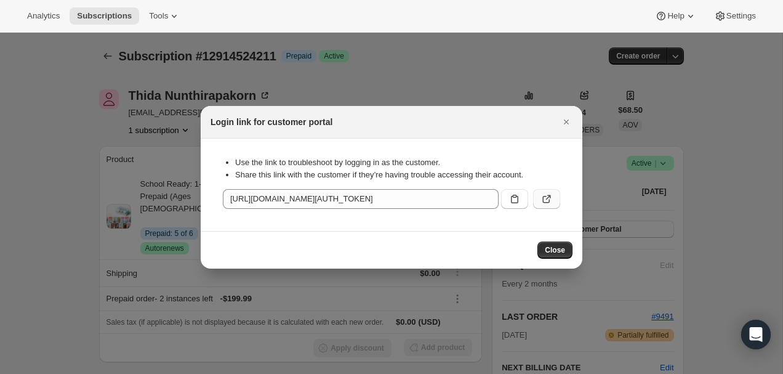
click at [546, 190] on button ":rc3:" at bounding box center [546, 199] width 27 height 20
